Goal: Obtain resource: Obtain resource

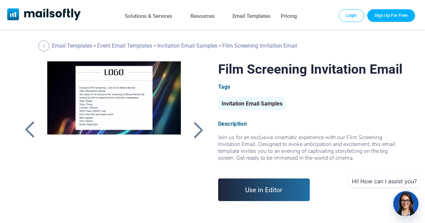
click at [242, 103] on div "Invitation Email Samples" at bounding box center [252, 103] width 68 height 13
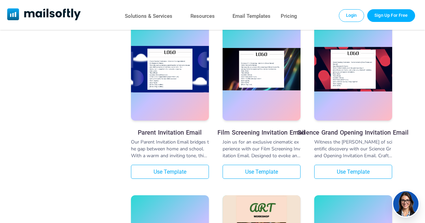
scroll to position [952, 0]
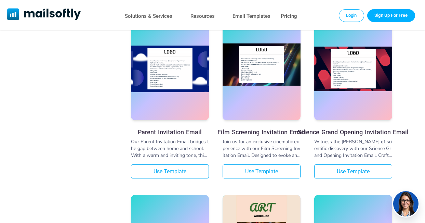
click at [259, 68] on img at bounding box center [262, 64] width 78 height 43
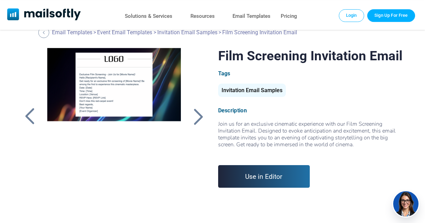
scroll to position [13, 0]
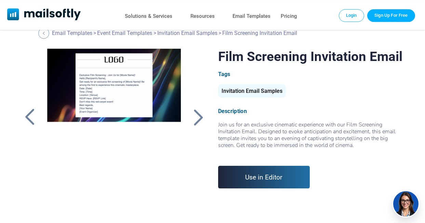
click at [200, 121] on div at bounding box center [198, 117] width 17 height 18
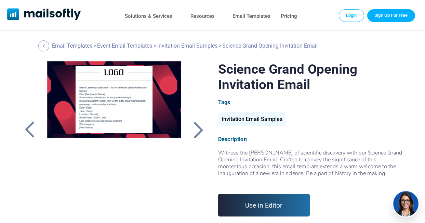
click at [29, 124] on div at bounding box center [29, 130] width 17 height 18
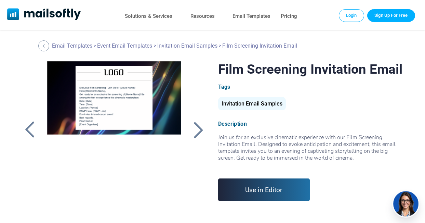
click at [262, 189] on link "Use in Editor" at bounding box center [264, 189] width 92 height 23
